Goal: Use online tool/utility

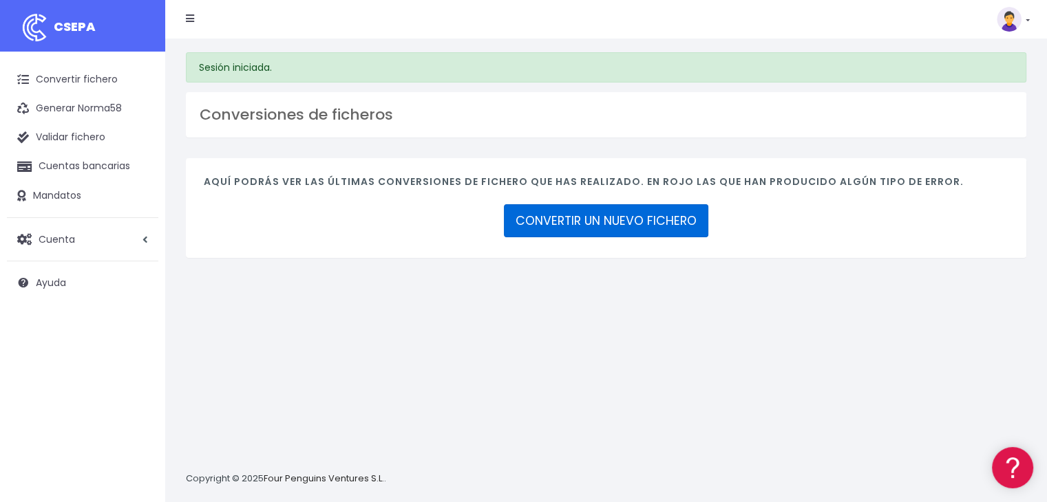
click at [595, 213] on link "CONVERTIR UN NUEVO FICHERO" at bounding box center [606, 220] width 204 height 33
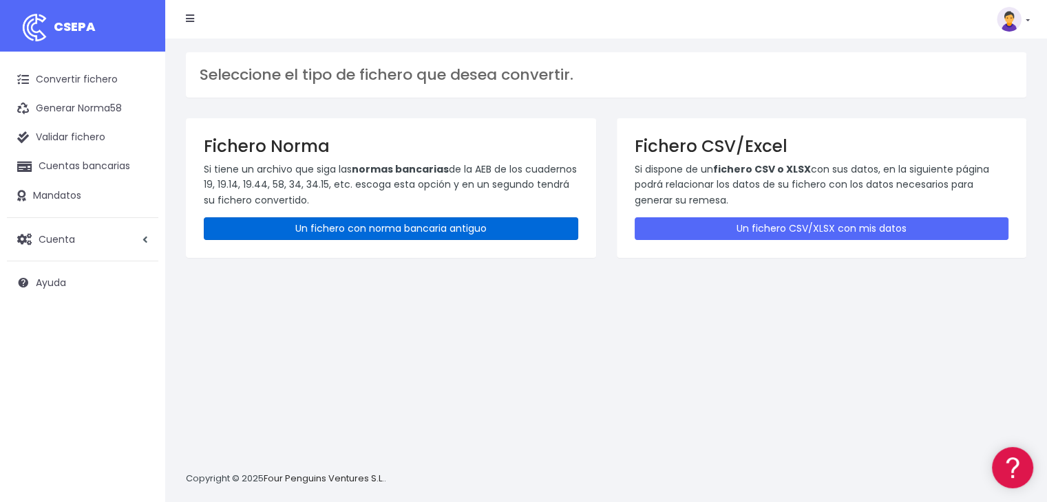
click at [397, 234] on link "Un fichero con norma bancaria antiguo" at bounding box center [391, 228] width 374 height 23
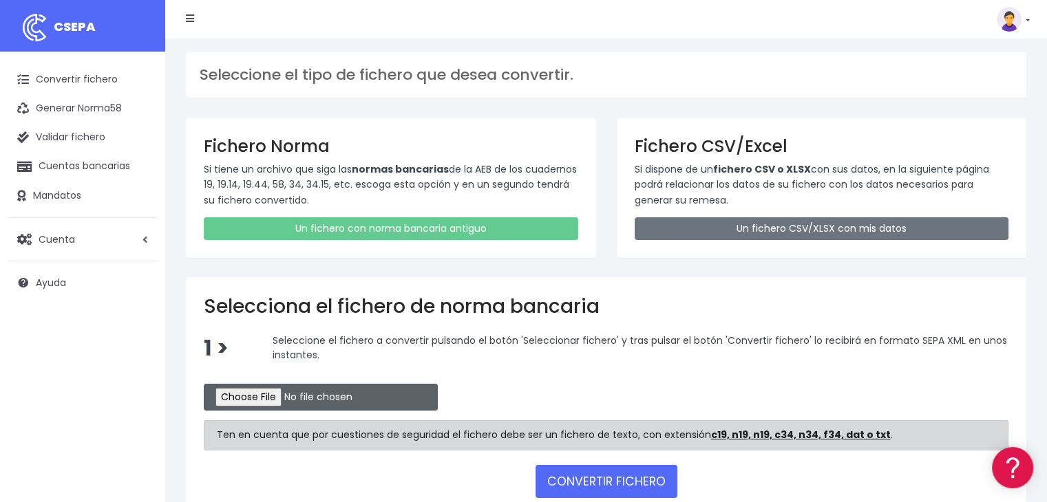
click at [270, 392] on input "file" at bounding box center [321, 397] width 234 height 27
type input "C:\fakepath\Recibos Octubre 25 1"
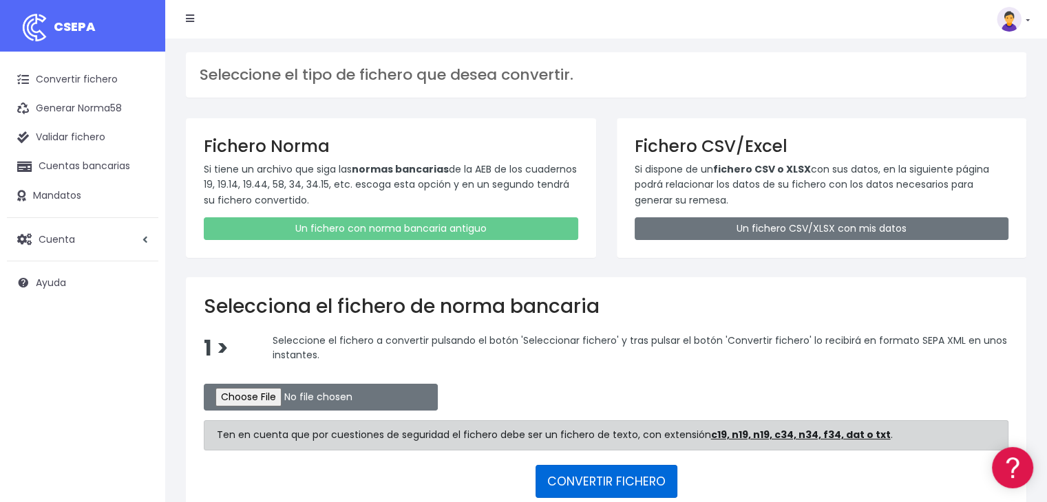
click at [616, 471] on button "CONVERTIR FICHERO" at bounding box center [606, 481] width 142 height 33
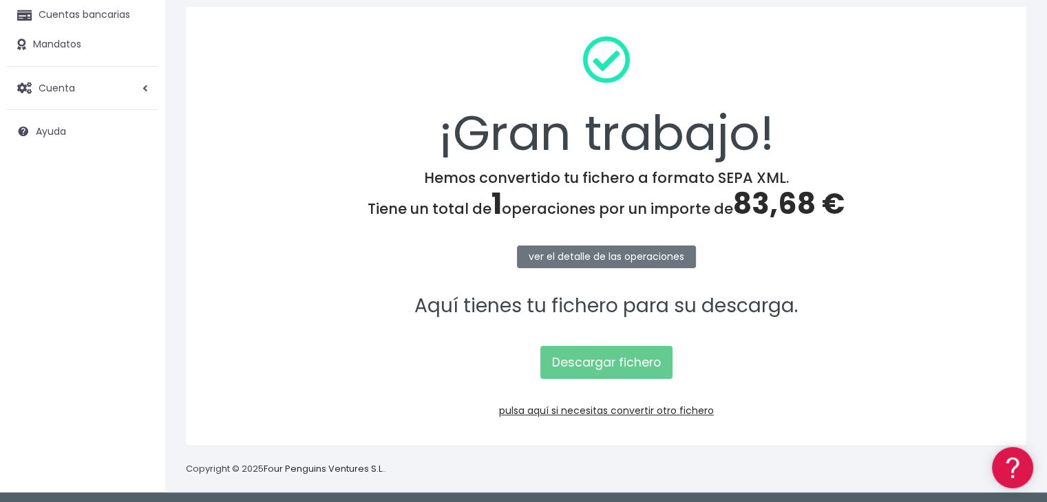
scroll to position [154, 0]
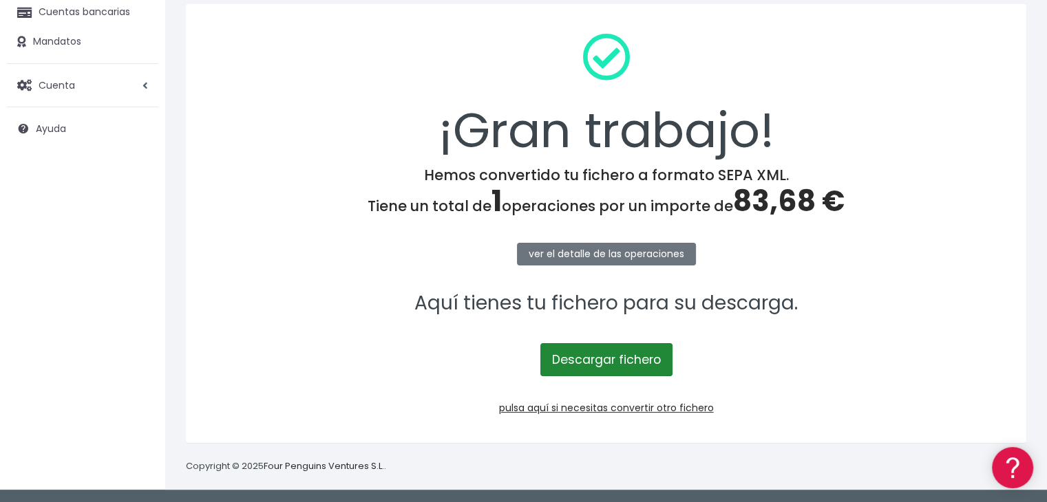
click at [639, 361] on link "Descargar fichero" at bounding box center [606, 359] width 132 height 33
